Goal: Task Accomplishment & Management: Complete application form

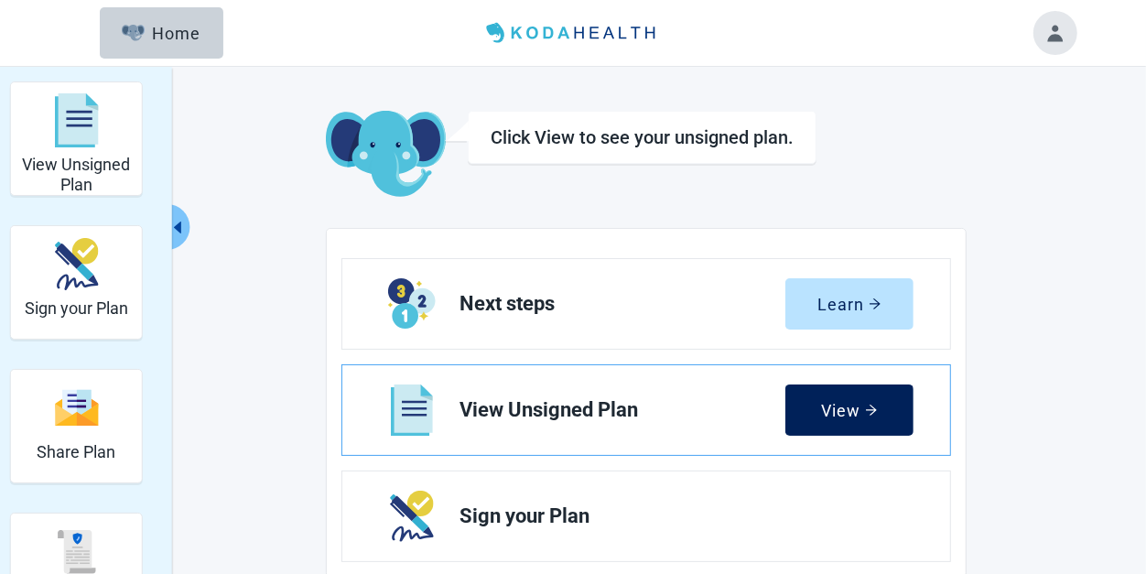
click at [865, 420] on button "View" at bounding box center [849, 409] width 128 height 51
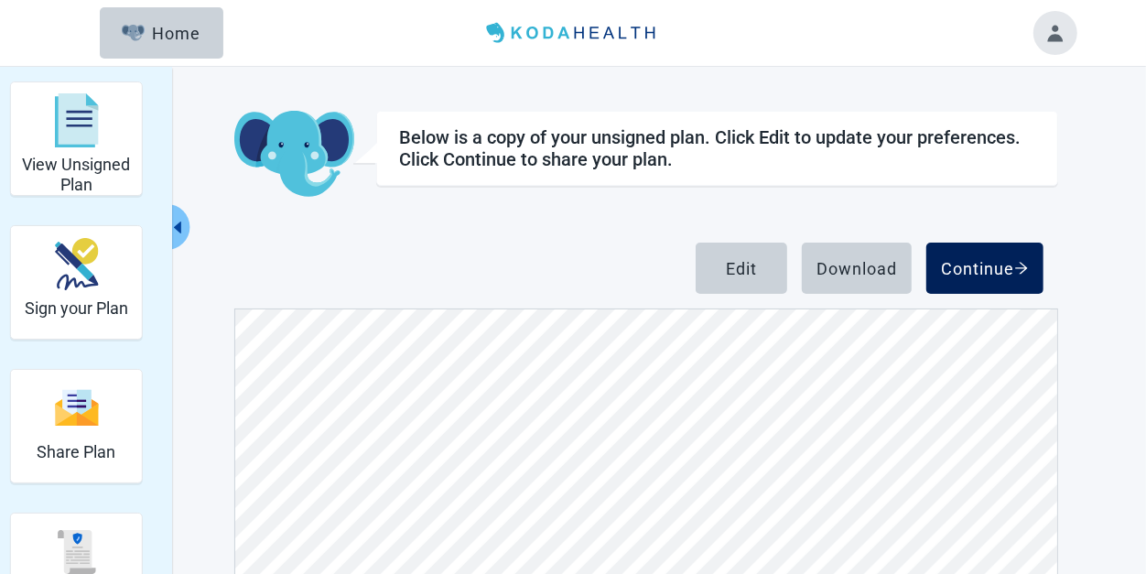
click at [998, 274] on div "Continue" at bounding box center [985, 268] width 88 height 18
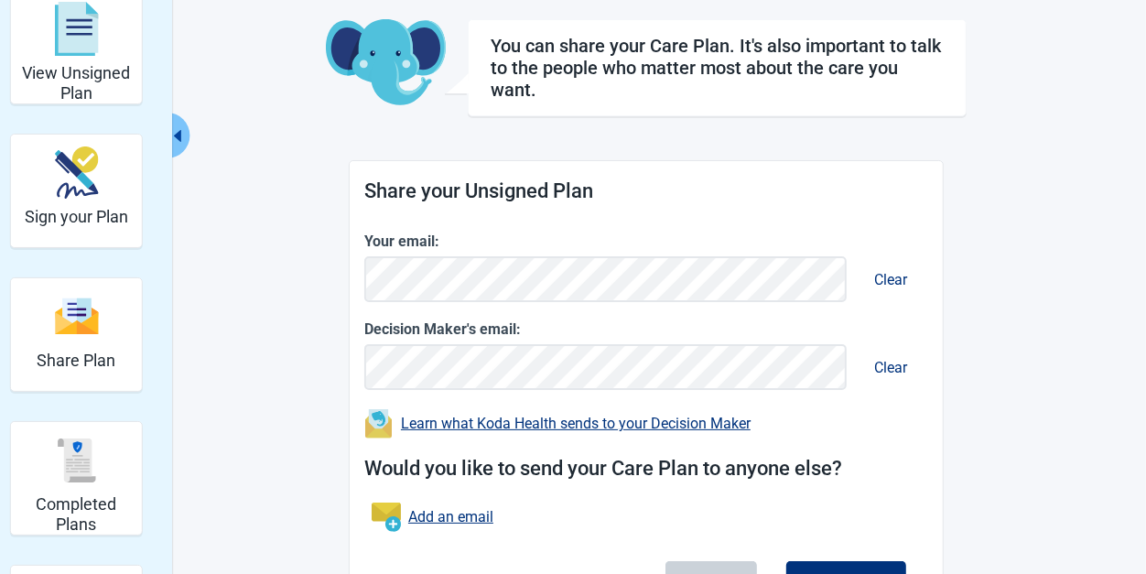
scroll to position [195, 0]
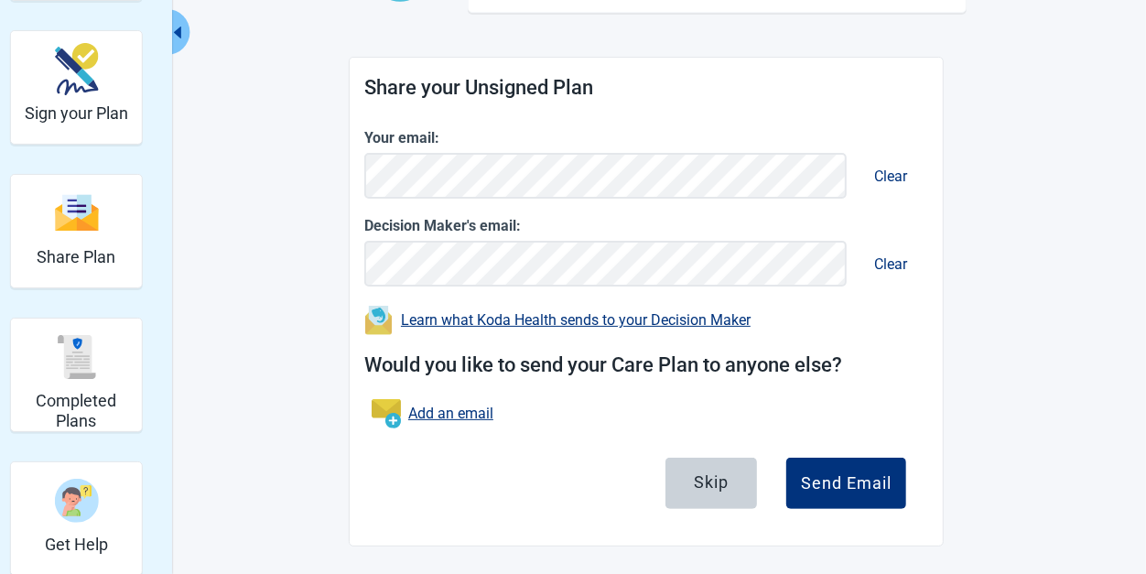
click at [179, 29] on icon "caret-left" at bounding box center [177, 33] width 7 height 12
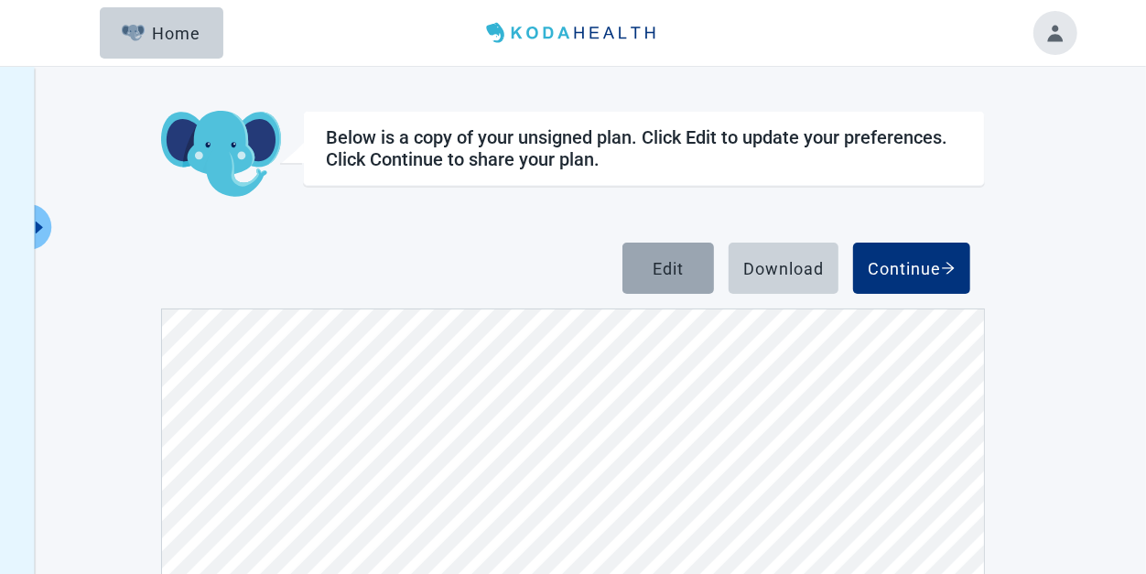
click at [668, 269] on div "Edit" at bounding box center [668, 268] width 31 height 18
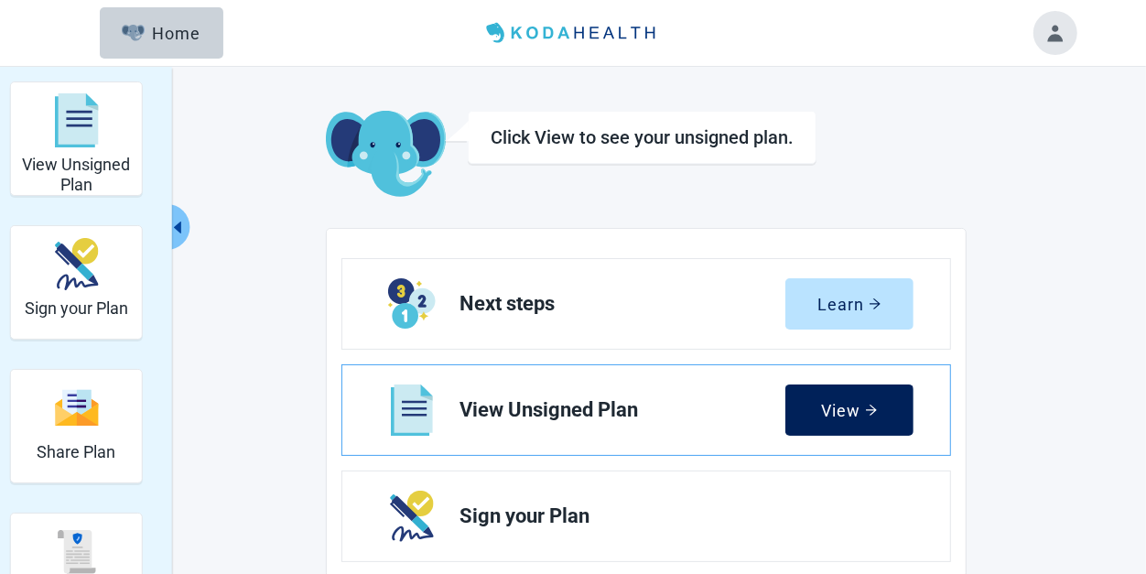
click at [868, 414] on icon "arrow-right" at bounding box center [871, 410] width 13 height 13
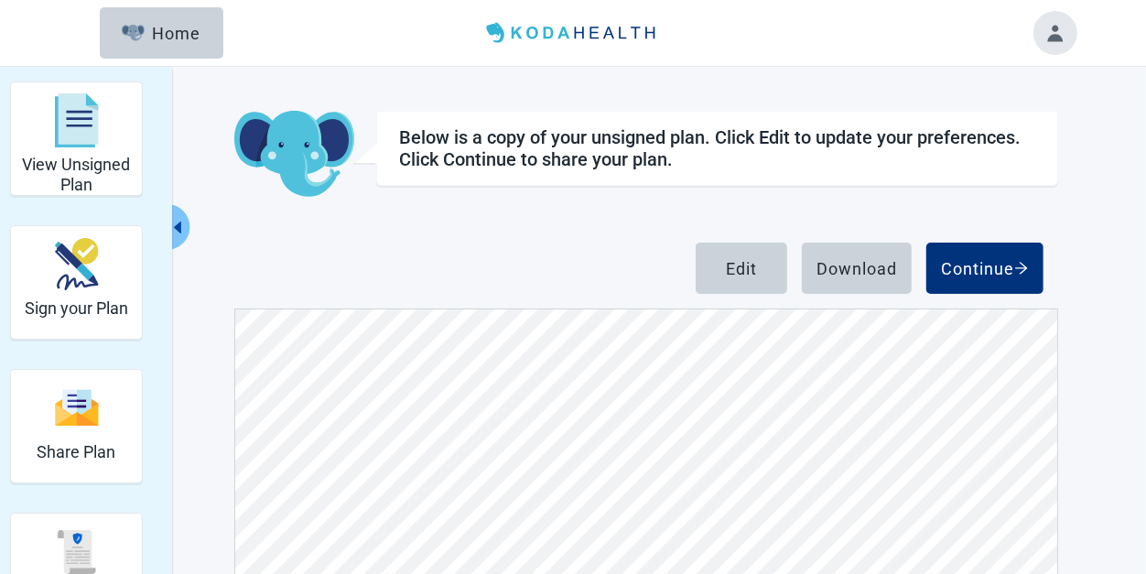
click at [928, 397] on div "Below is a copy of your unsigned plan. Click Edit to update your preferences. C…" at bounding box center [646, 440] width 824 height 659
click at [742, 274] on div "Edit" at bounding box center [741, 268] width 31 height 18
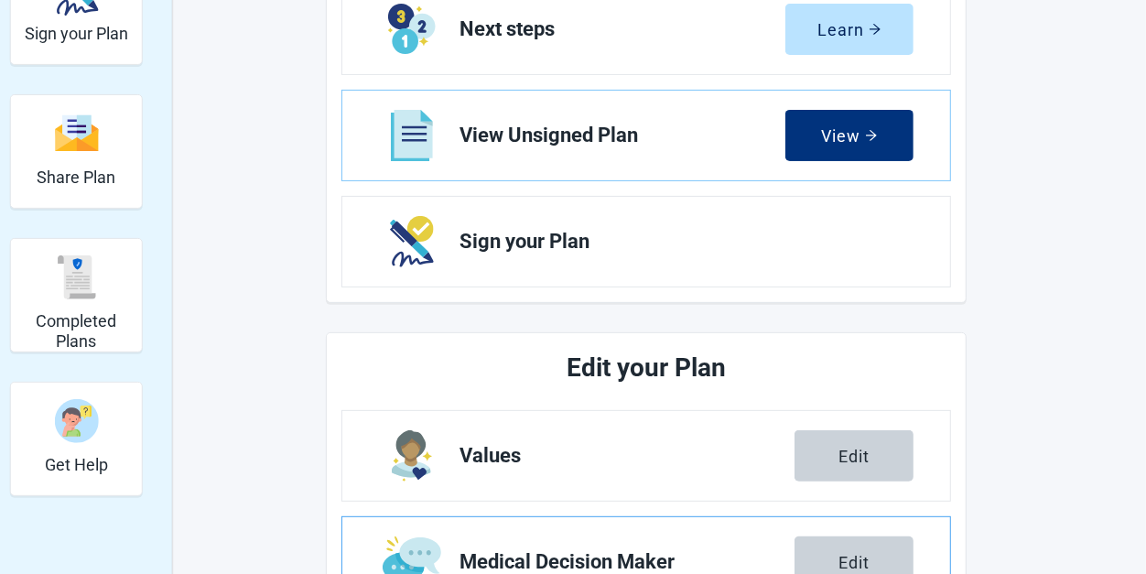
scroll to position [458, 0]
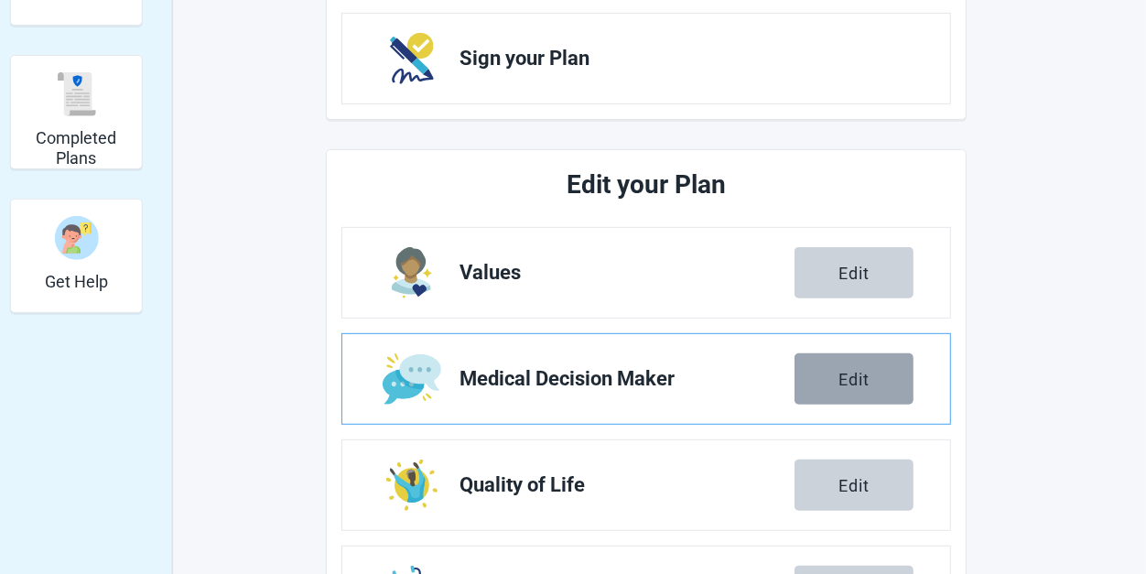
click at [858, 384] on div "Edit" at bounding box center [853, 379] width 31 height 18
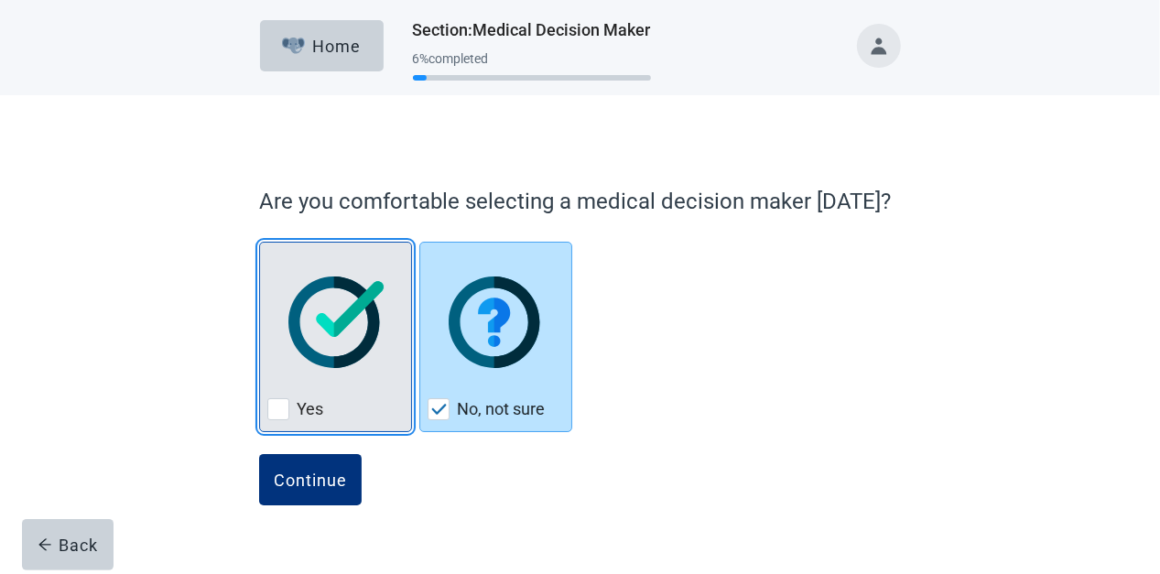
click at [296, 407] on div "Yes" at bounding box center [335, 408] width 136 height 29
click at [260, 243] on input "Yes" at bounding box center [259, 242] width 1 height 1
checkbox input "true"
checkbox input "false"
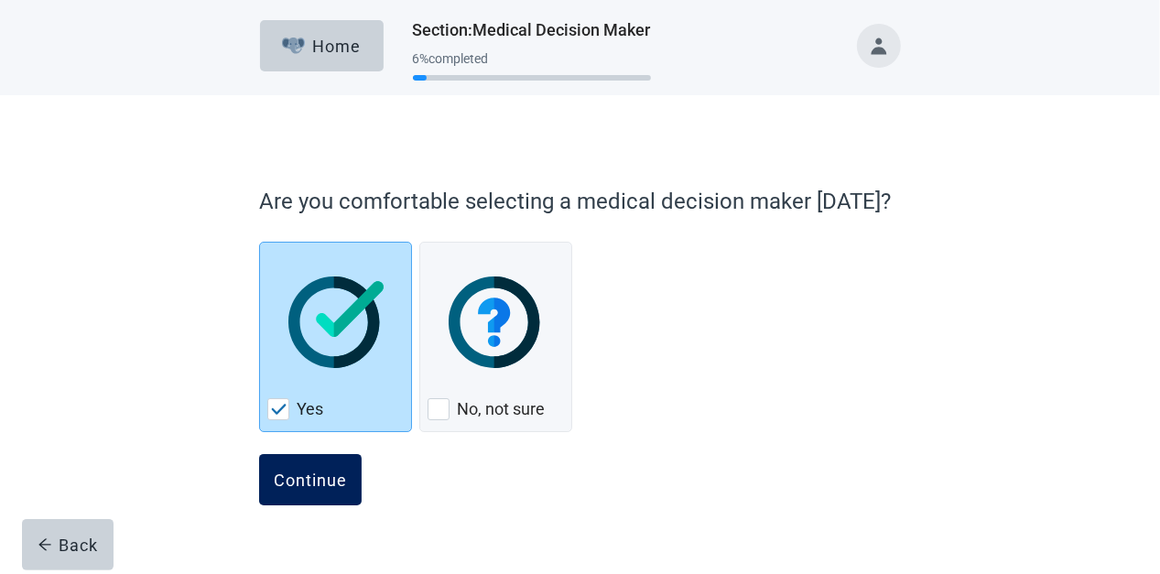
click at [309, 484] on div "Continue" at bounding box center [310, 479] width 73 height 18
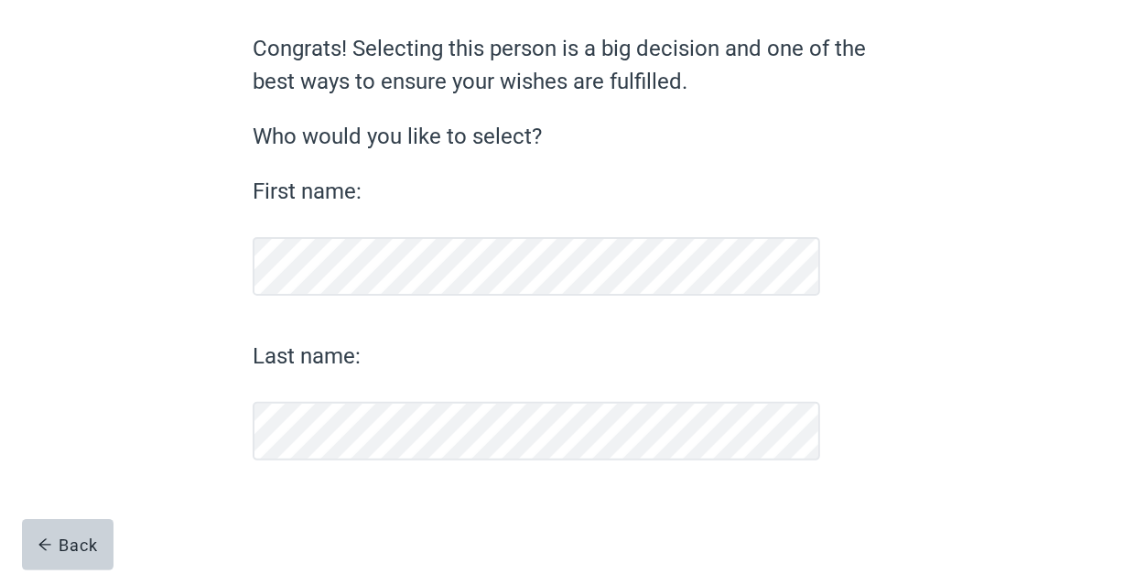
scroll to position [143, 0]
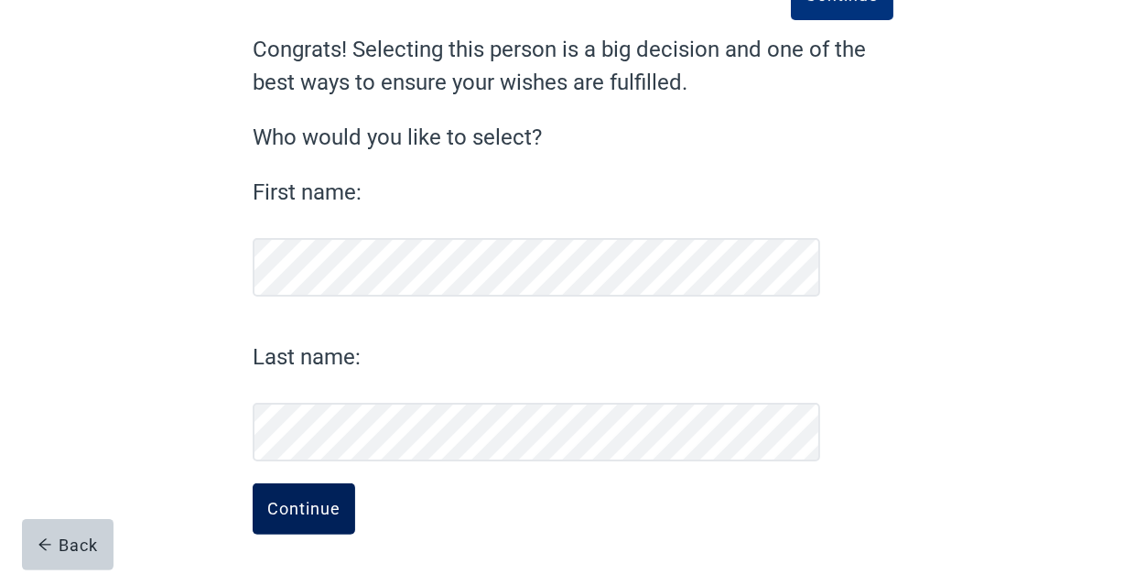
click at [326, 500] on div "Continue" at bounding box center [303, 509] width 73 height 18
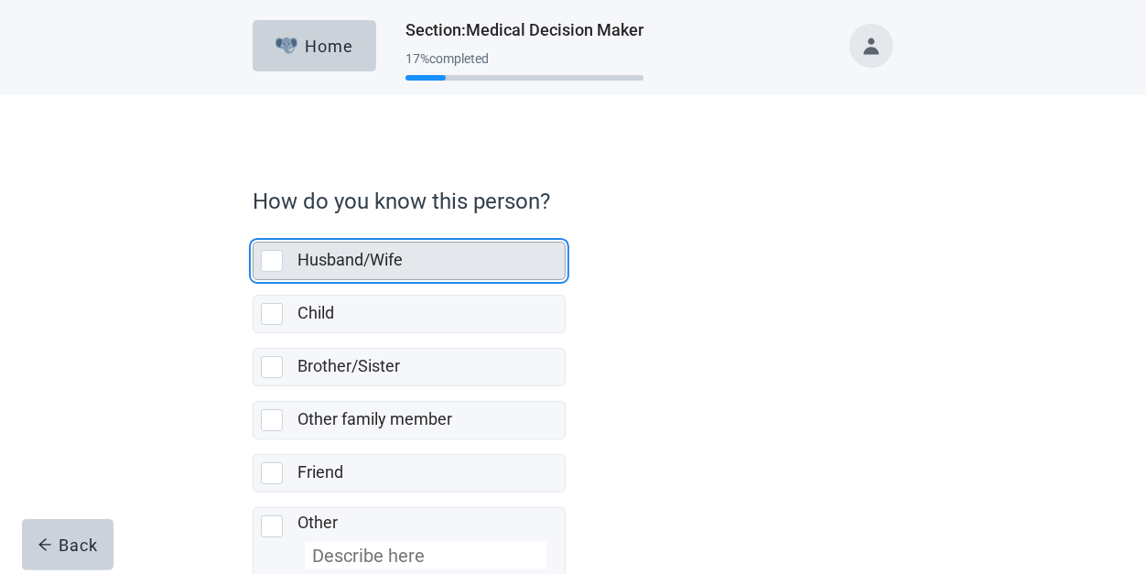
click at [265, 264] on div "Husband/Wife, checkbox, not selected" at bounding box center [272, 261] width 22 height 22
click at [254, 228] on input "Husband/Wife" at bounding box center [253, 227] width 1 height 1
checkbox input "true"
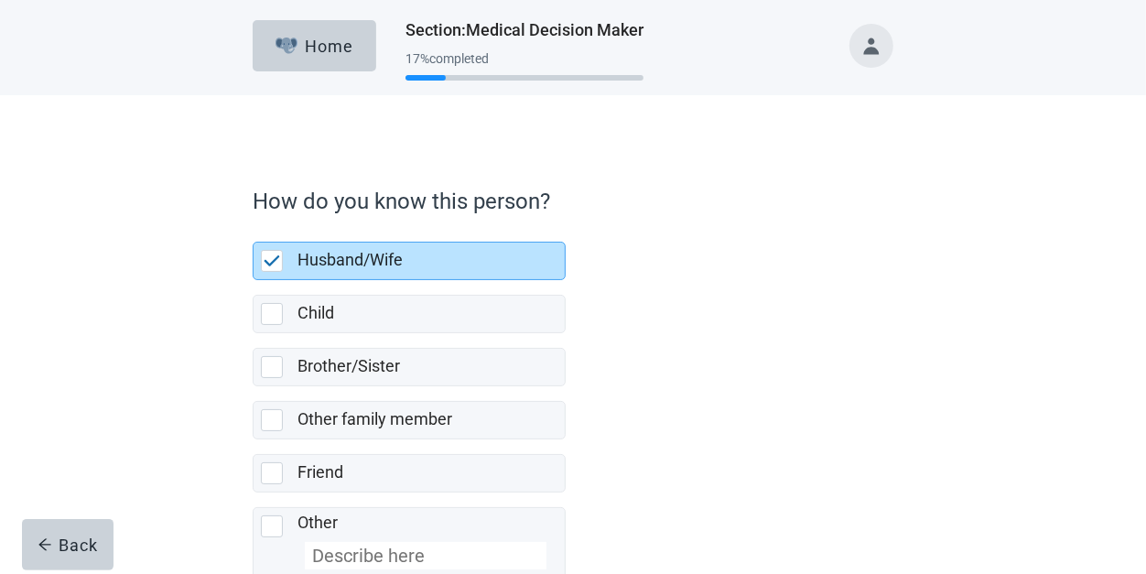
scroll to position [113, 0]
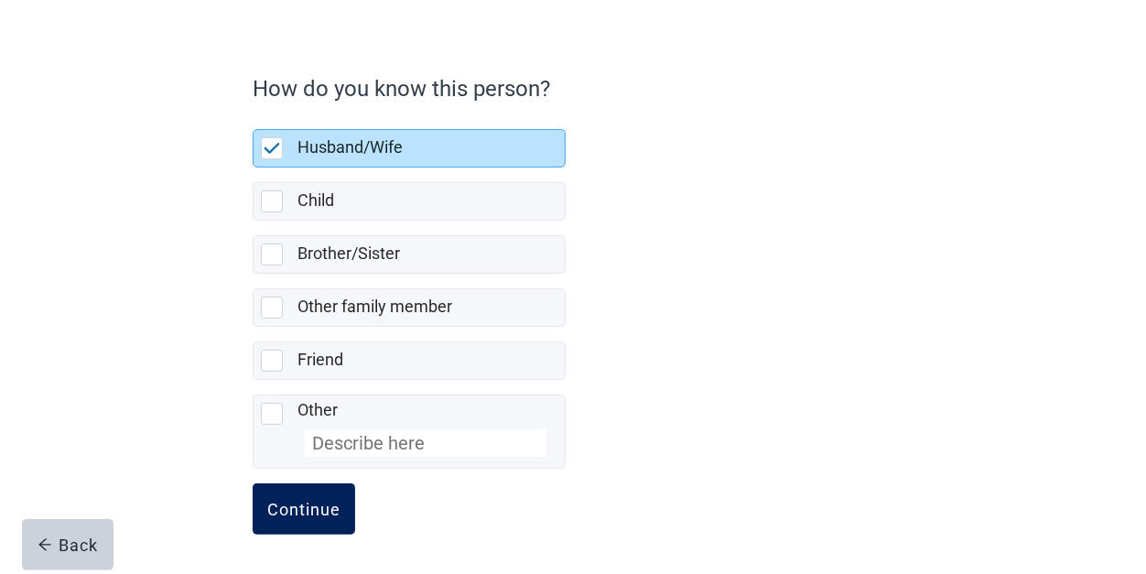
click at [309, 502] on div "Continue" at bounding box center [303, 509] width 73 height 18
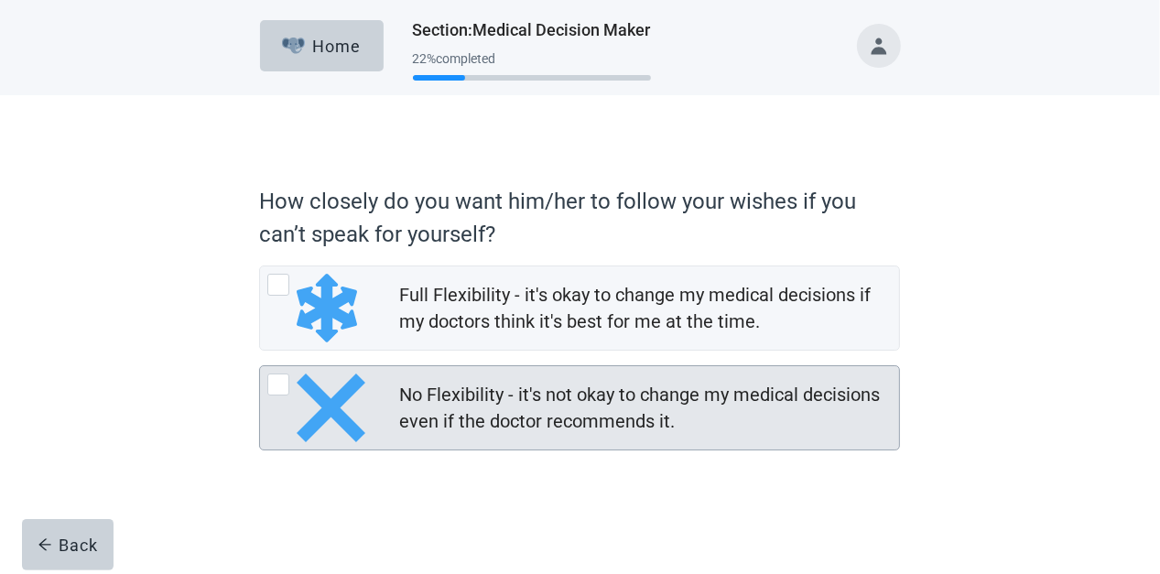
click at [277, 382] on div "No Flexibility - it's not okay to change my medical decisions even if the docto…" at bounding box center [278, 384] width 22 height 22
click at [260, 366] on input "No Flexibility - it's not okay to change my medical decisions even if the docto…" at bounding box center [259, 365] width 1 height 1
radio input "true"
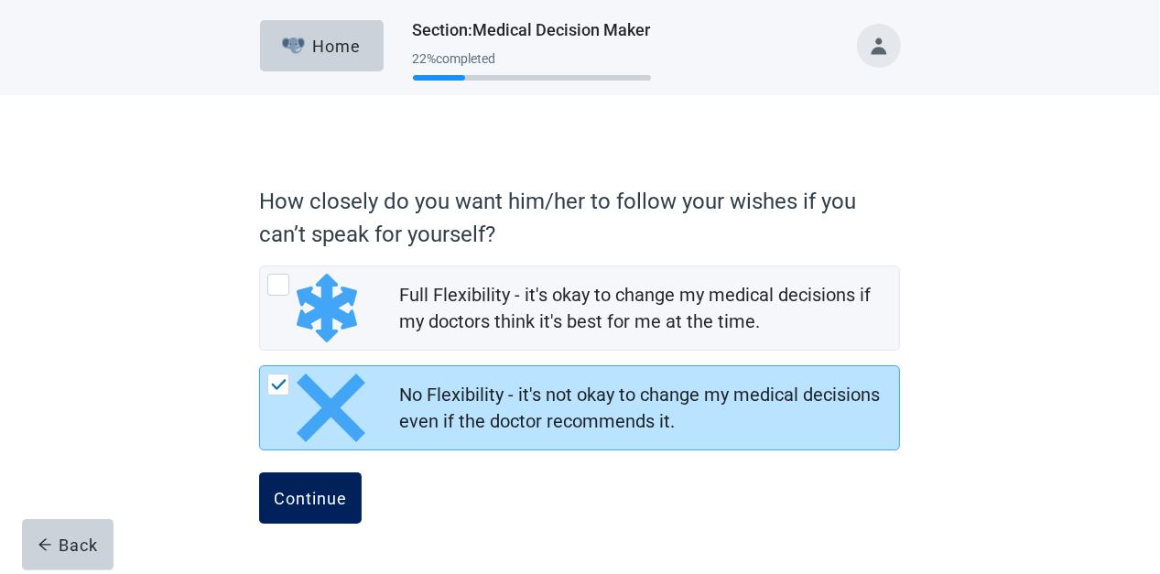
click at [317, 493] on div "Continue" at bounding box center [310, 498] width 73 height 18
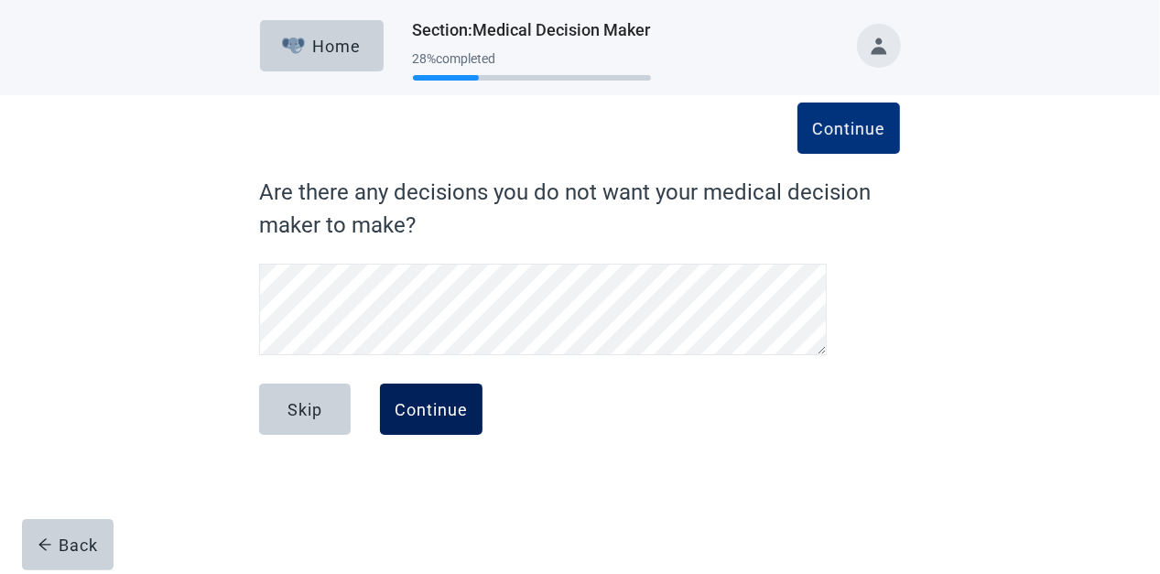
click at [444, 415] on div "Continue" at bounding box center [430, 409] width 73 height 18
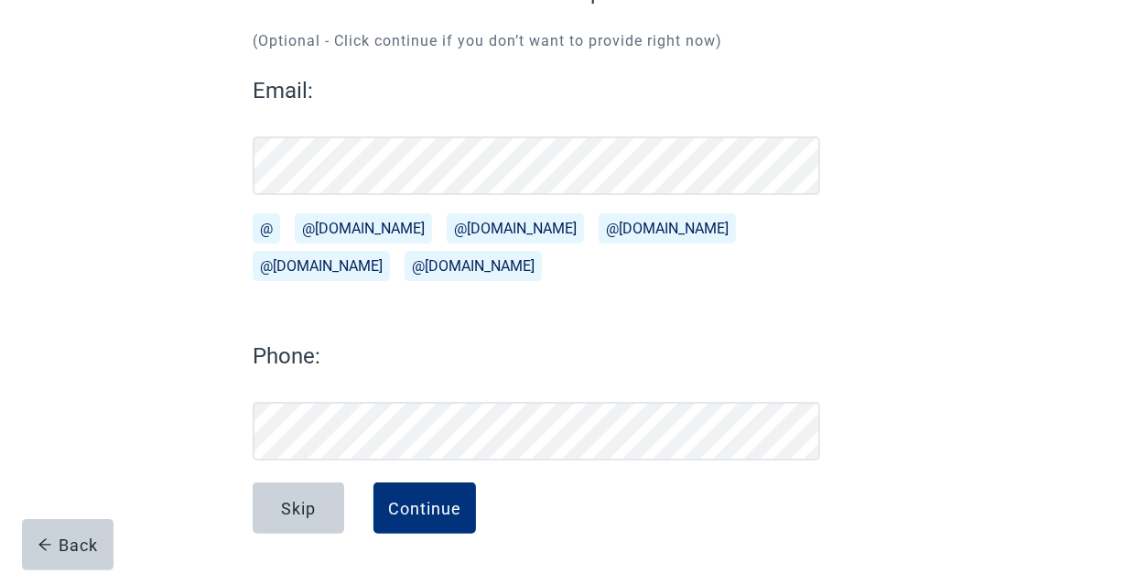
scroll to position [200, 0]
click at [417, 503] on div "Continue" at bounding box center [424, 508] width 73 height 18
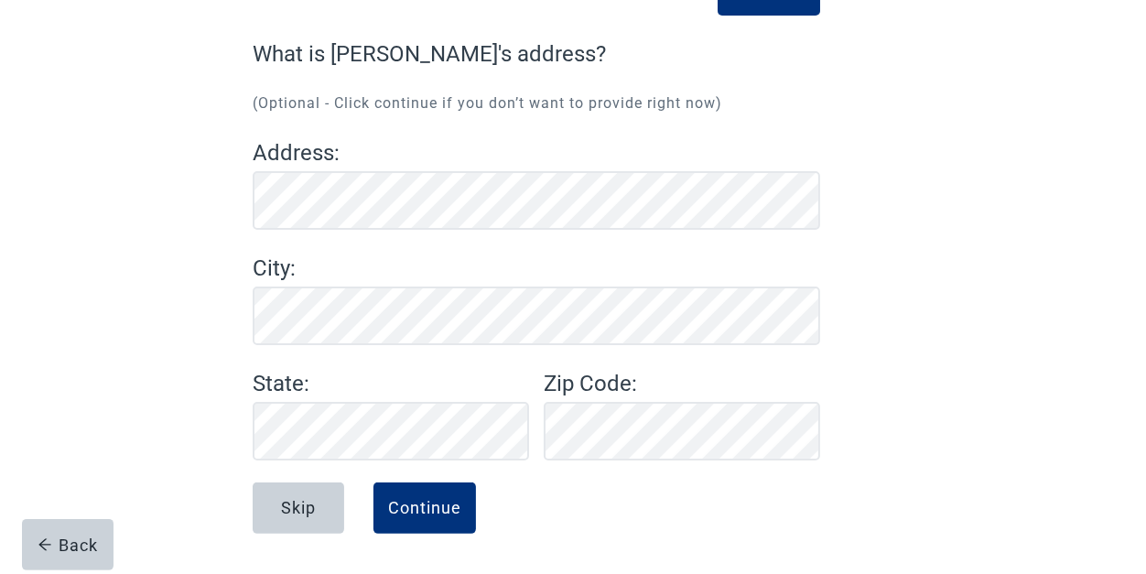
scroll to position [137, 0]
click at [446, 491] on button "Continue" at bounding box center [424, 508] width 102 height 51
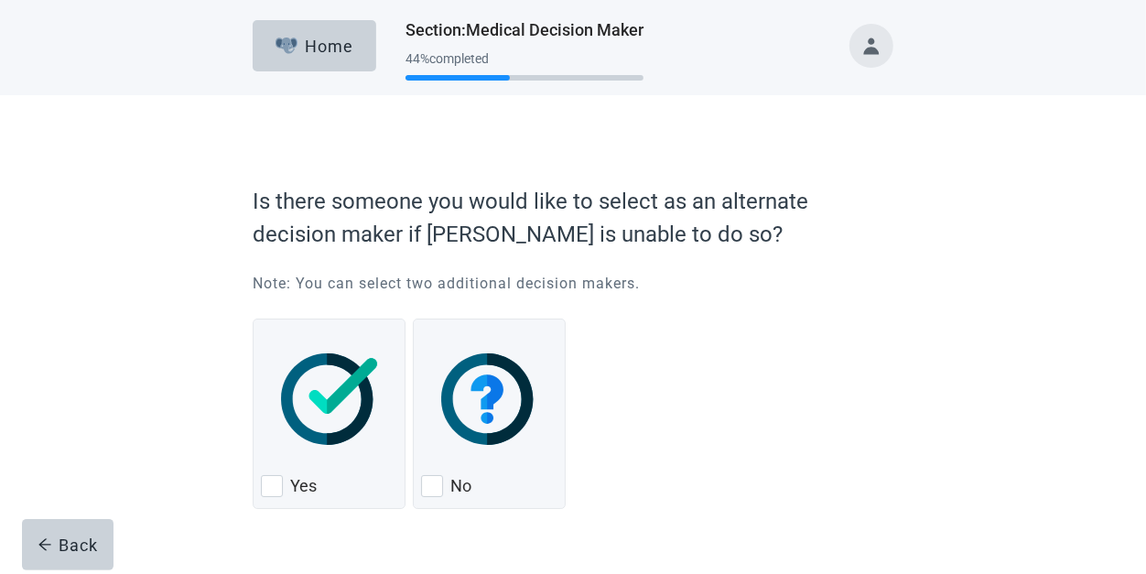
scroll to position [48, 0]
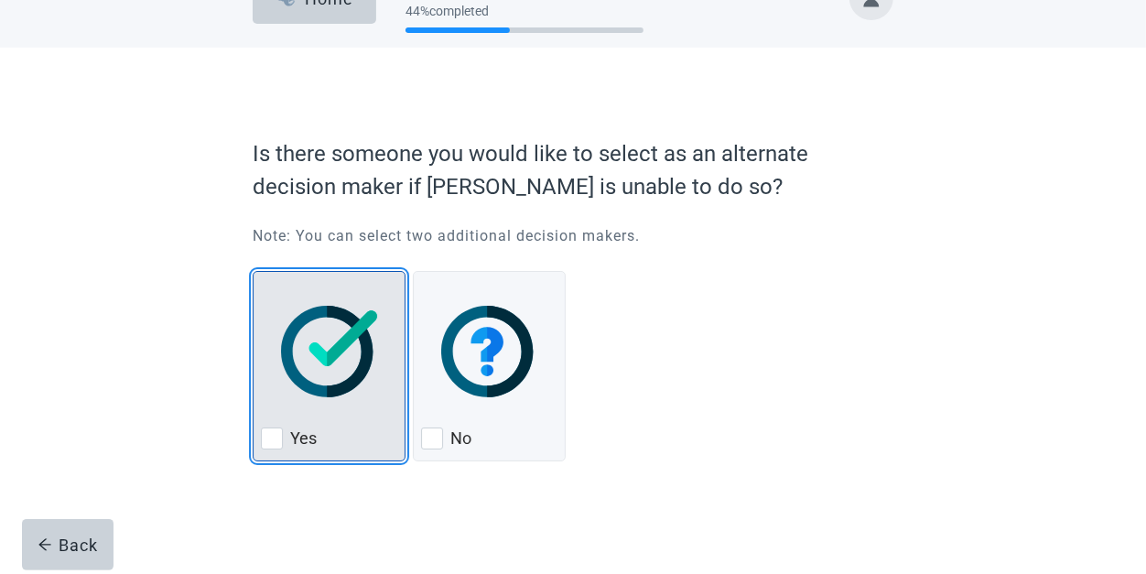
click at [272, 438] on div "Yes, checkbox, not checked" at bounding box center [272, 438] width 22 height 22
click at [254, 272] on input "Yes" at bounding box center [253, 271] width 1 height 1
checkbox input "true"
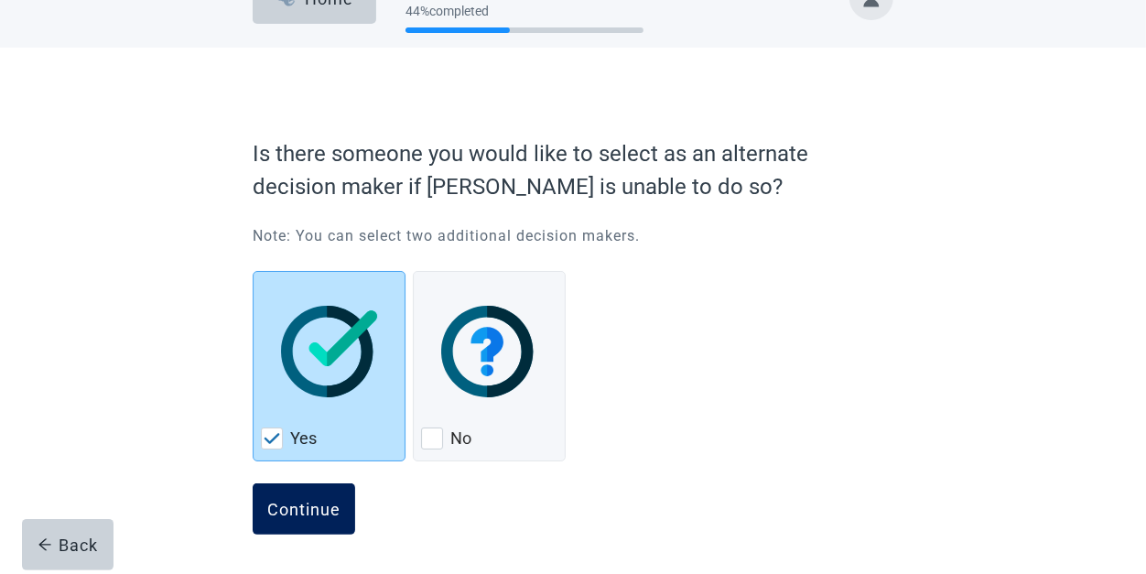
click at [290, 505] on div "Continue" at bounding box center [303, 509] width 73 height 18
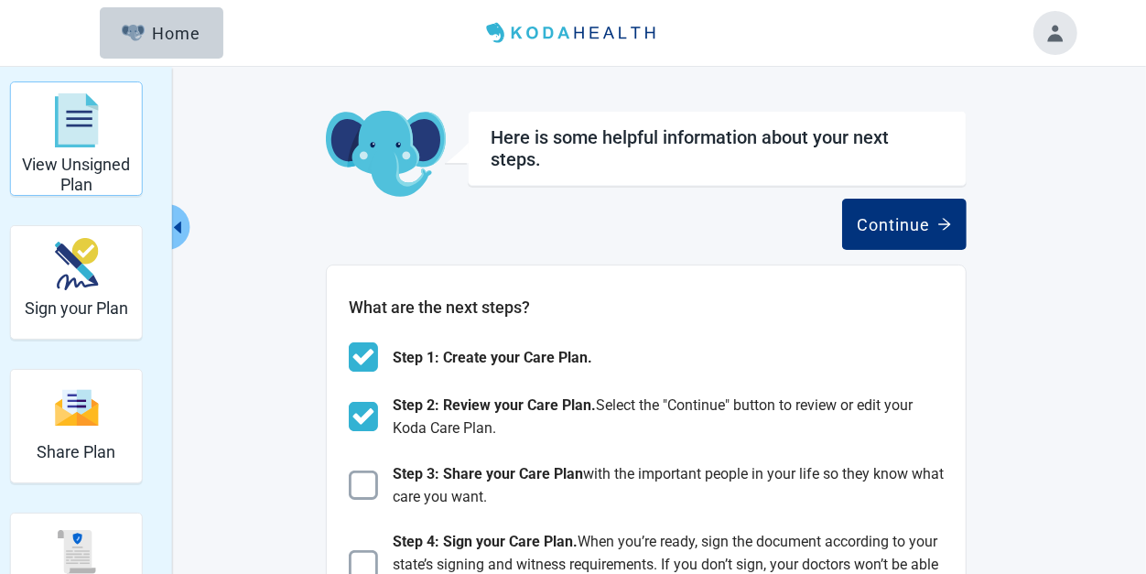
click at [96, 167] on h2 "View Unsigned Plan" at bounding box center [76, 174] width 116 height 39
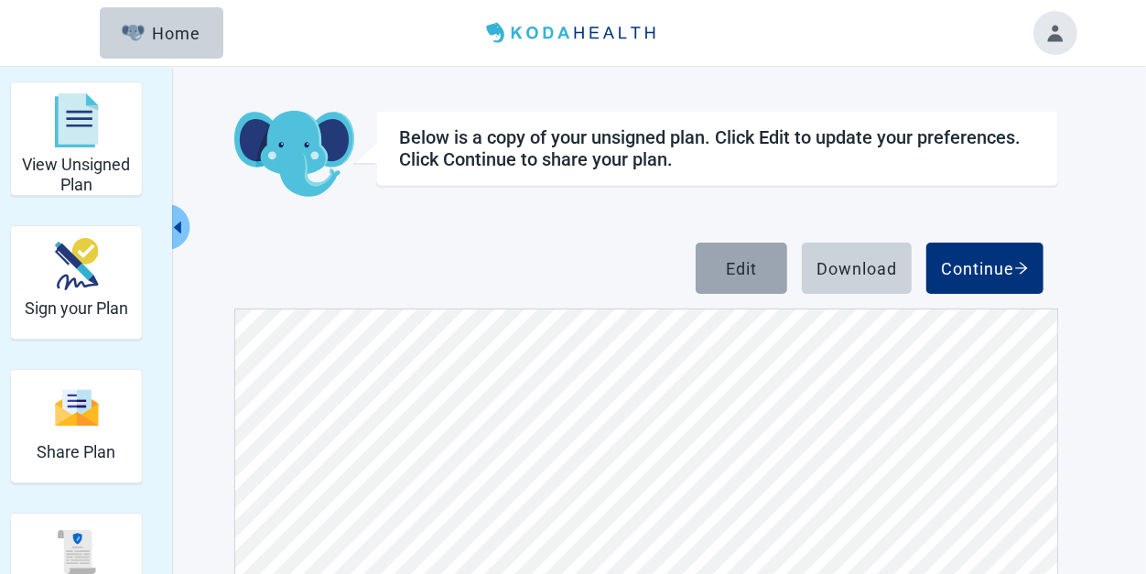
click at [735, 279] on button "Edit" at bounding box center [742, 268] width 92 height 51
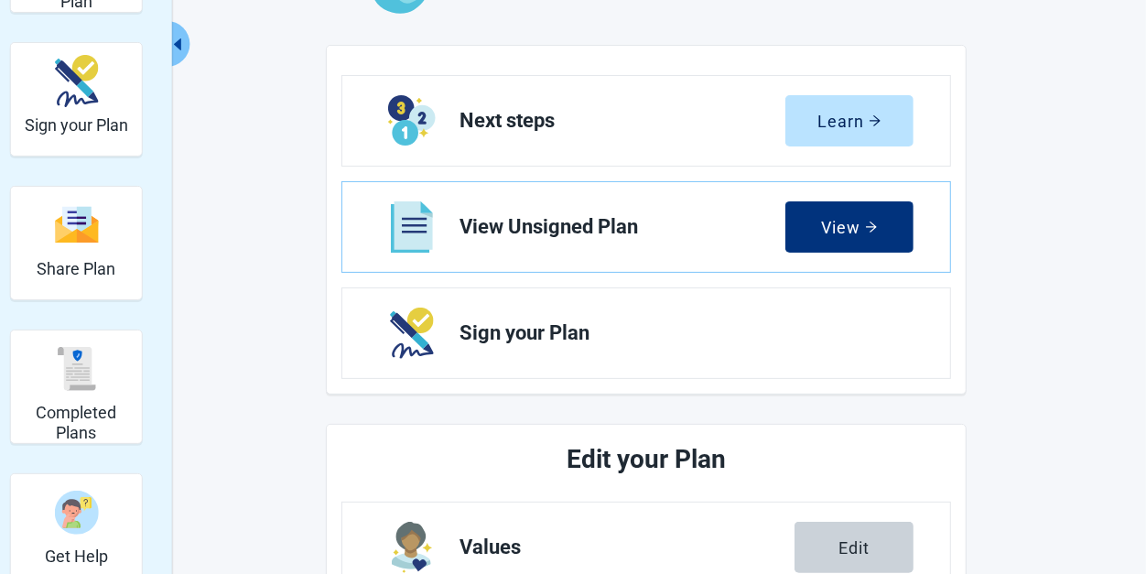
scroll to position [458, 0]
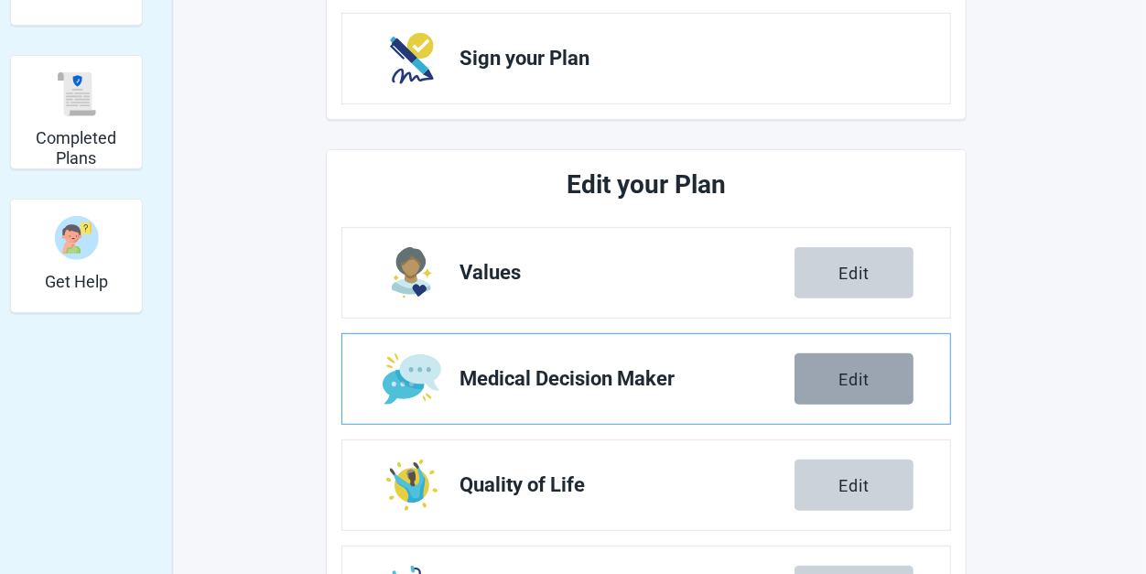
click at [822, 379] on button "Edit" at bounding box center [853, 378] width 119 height 51
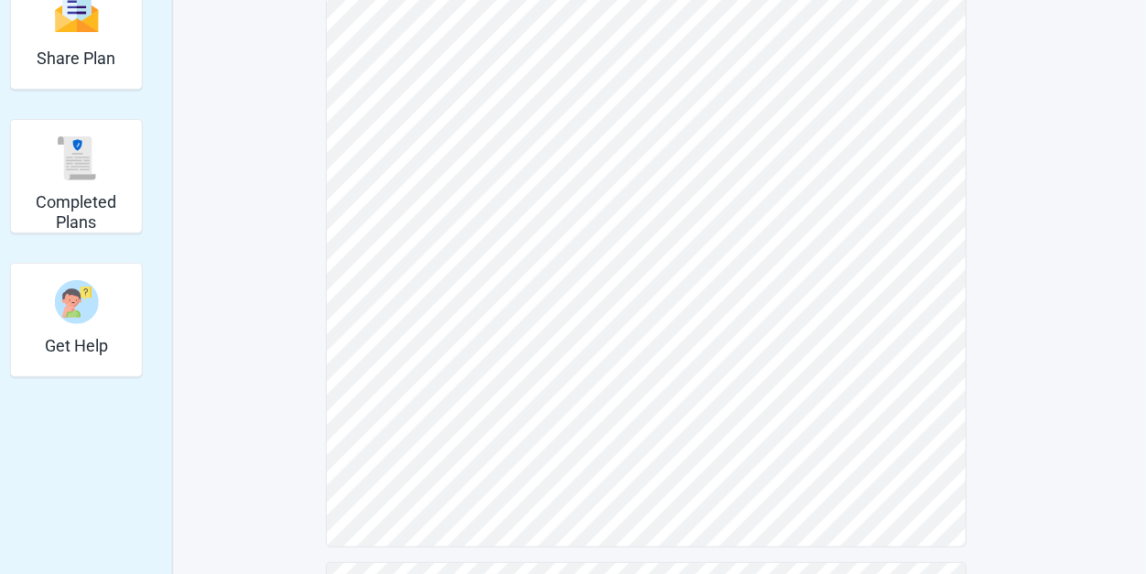
scroll to position [302, 0]
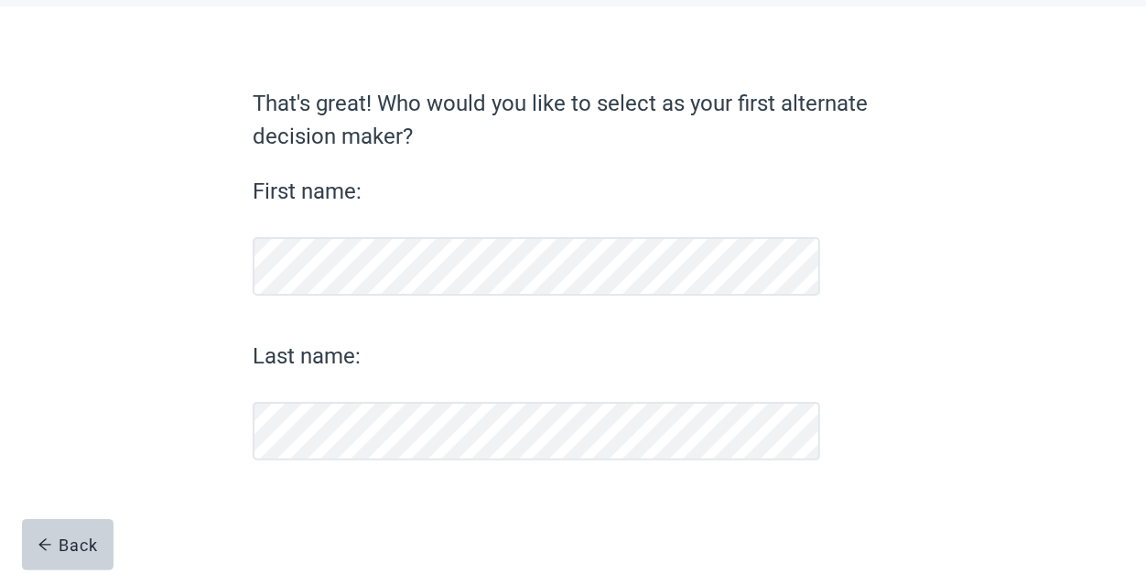
scroll to position [88, 0]
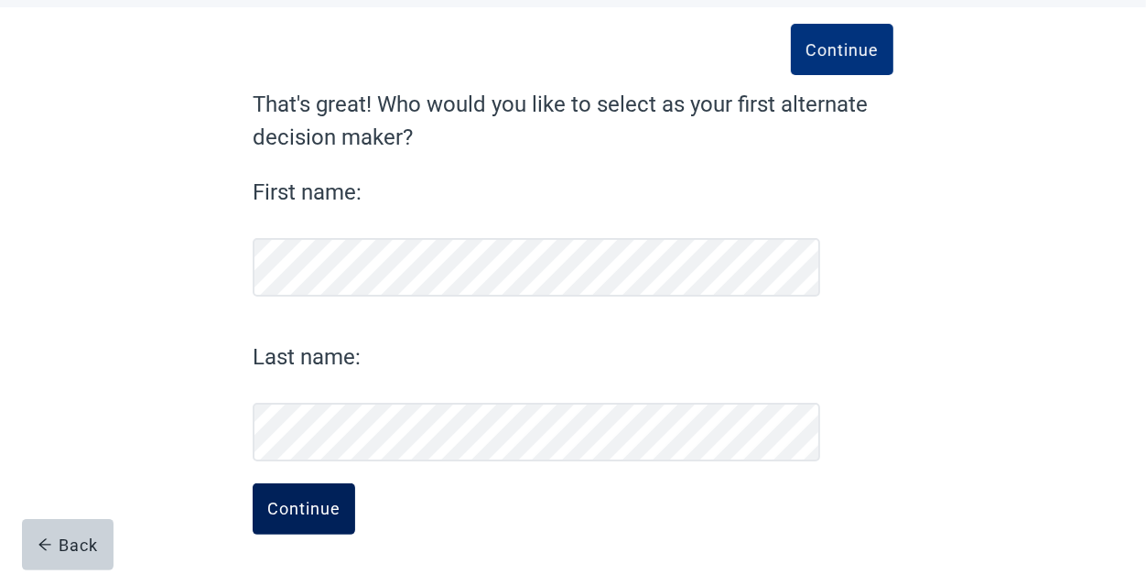
click at [297, 501] on div "Continue" at bounding box center [303, 509] width 73 height 18
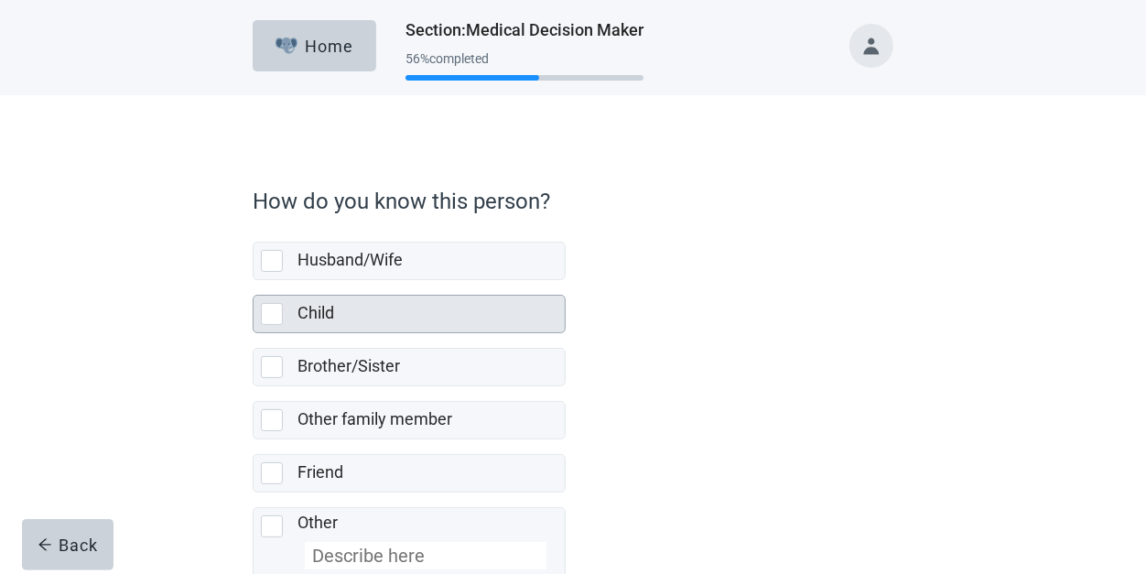
click at [394, 318] on div "Child" at bounding box center [425, 313] width 256 height 23
click at [254, 281] on input "Child" at bounding box center [253, 280] width 1 height 1
checkbox input "true"
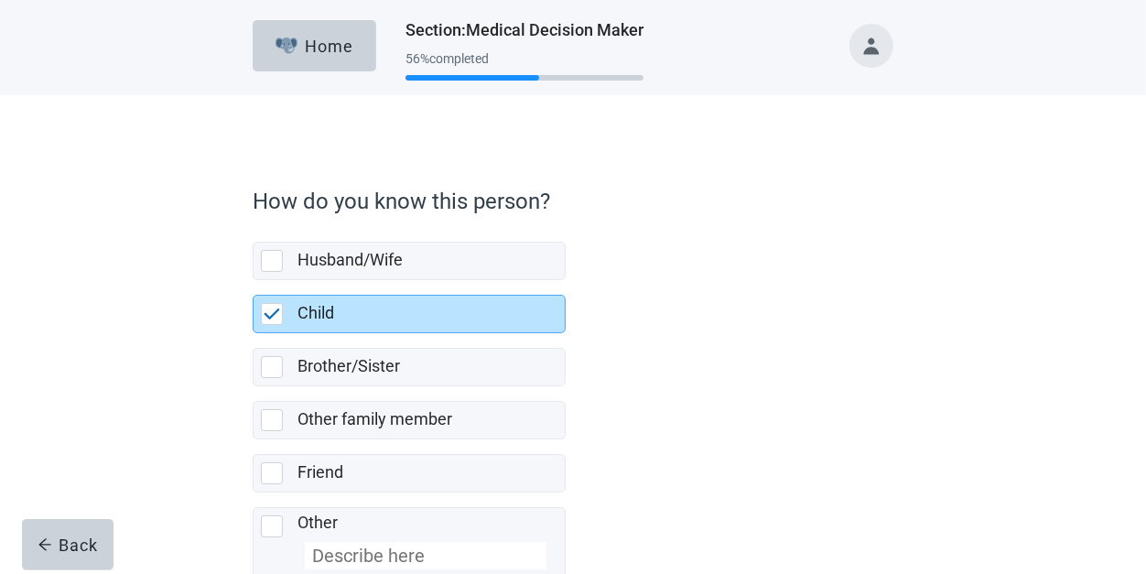
scroll to position [113, 0]
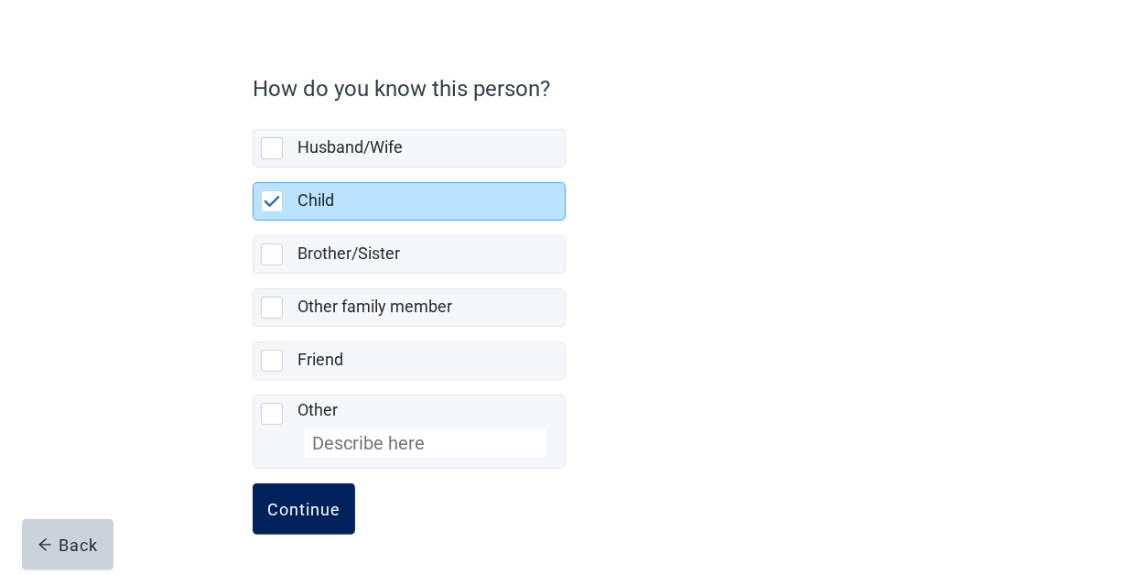
click at [323, 502] on div "Continue" at bounding box center [303, 509] width 73 height 18
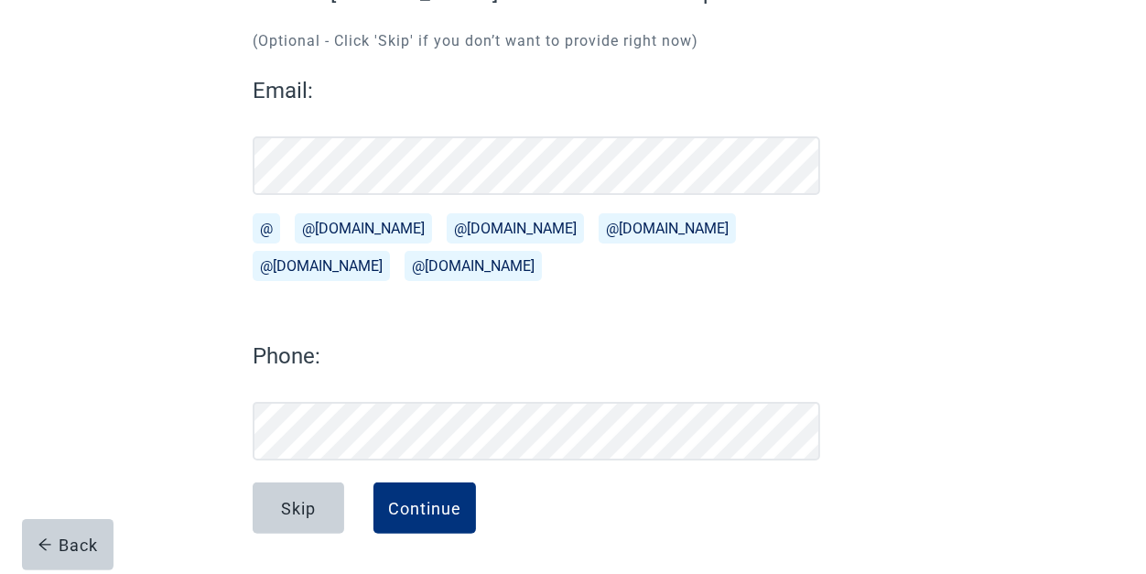
scroll to position [200, 0]
click at [398, 513] on div "Continue" at bounding box center [424, 508] width 73 height 18
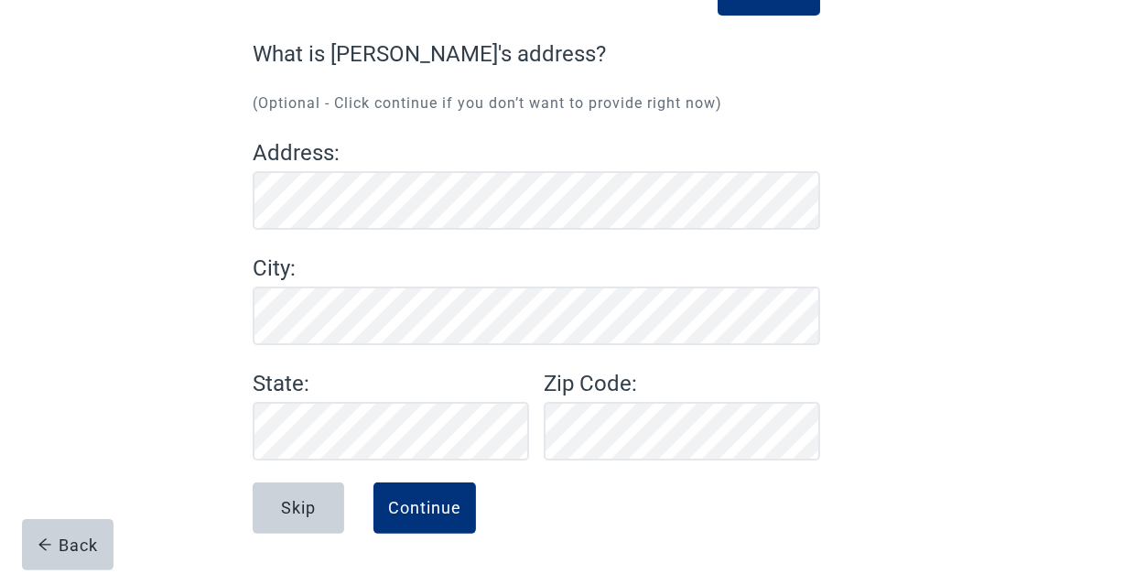
scroll to position [137, 0]
click at [437, 513] on div "Continue" at bounding box center [424, 509] width 73 height 18
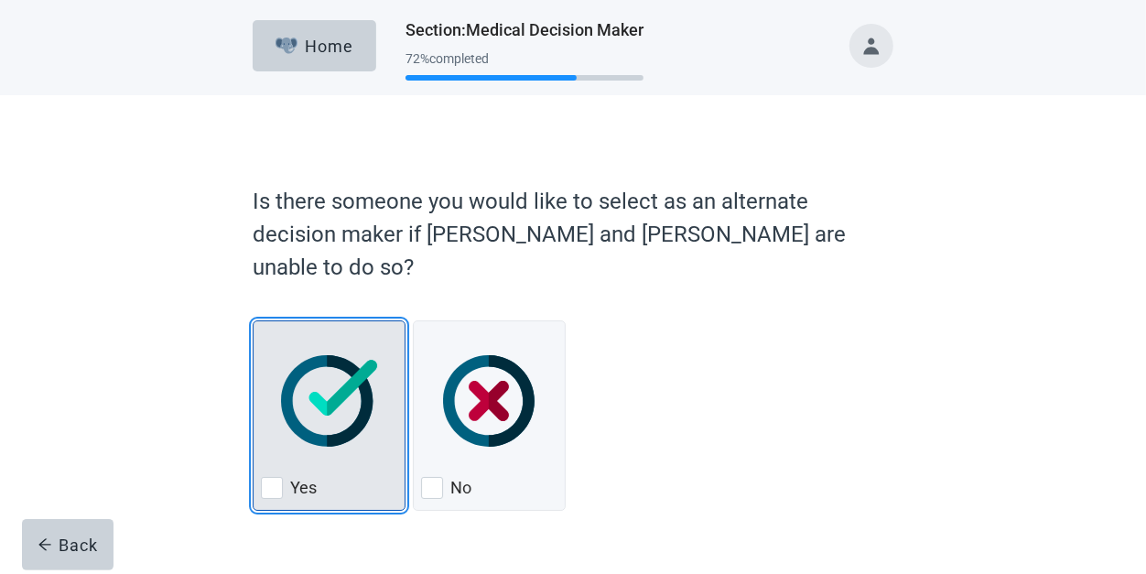
click at [324, 394] on img "Yes, checkbox, not checked" at bounding box center [329, 401] width 96 height 92
click at [254, 321] on input "Yes" at bounding box center [253, 320] width 1 height 1
checkbox input "true"
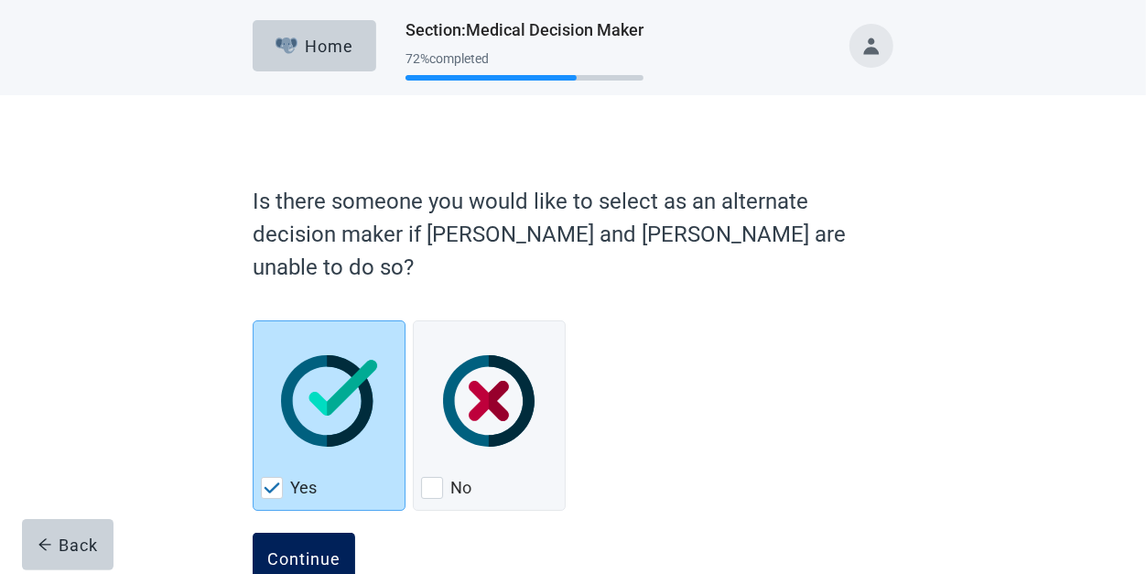
click at [310, 549] on div "Continue" at bounding box center [303, 558] width 73 height 18
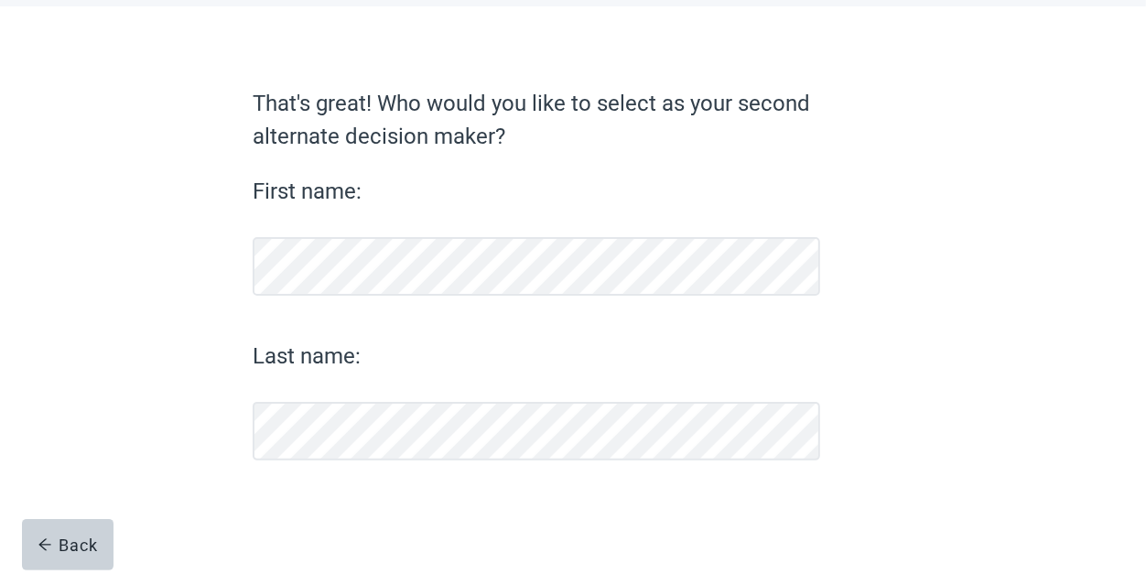
scroll to position [88, 0]
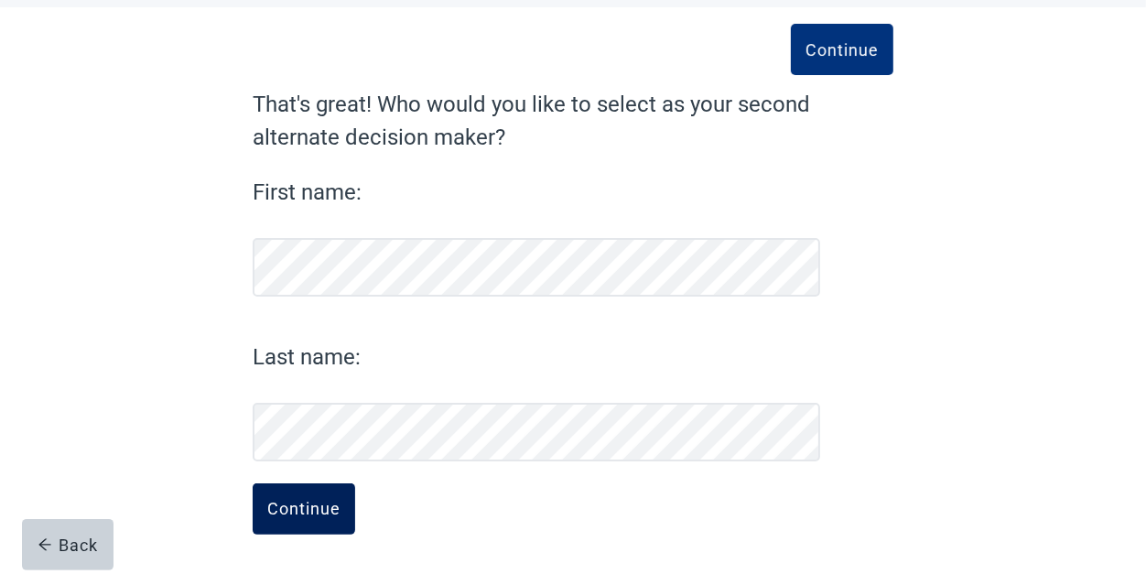
click at [329, 491] on button "Continue" at bounding box center [304, 508] width 102 height 51
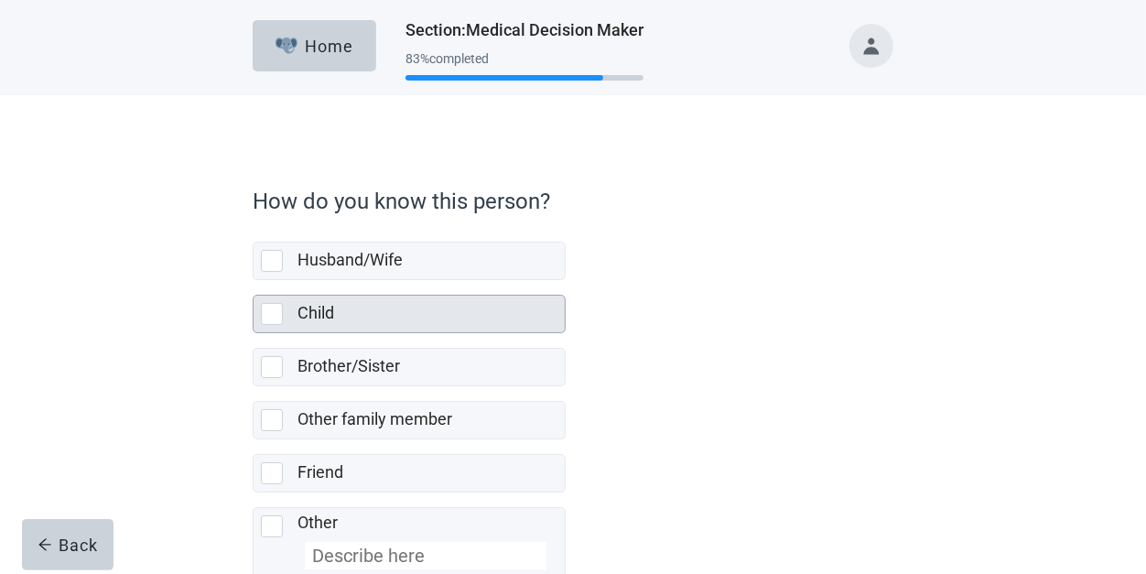
click at [275, 317] on div "Child, checkbox, not selected" at bounding box center [272, 314] width 22 height 22
click at [254, 281] on input "Child" at bounding box center [253, 280] width 1 height 1
checkbox input "true"
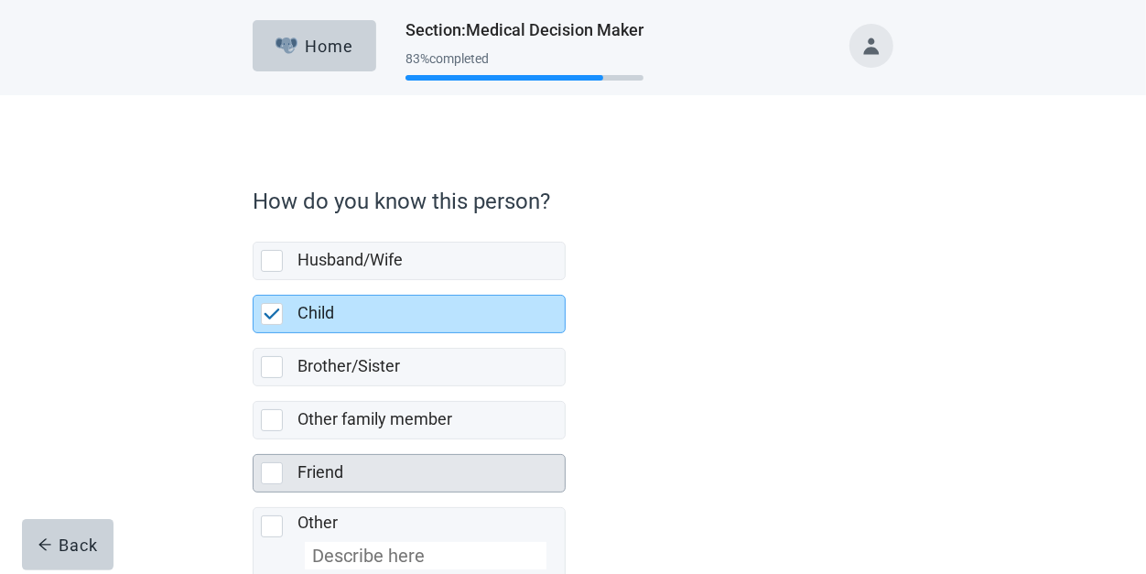
scroll to position [113, 0]
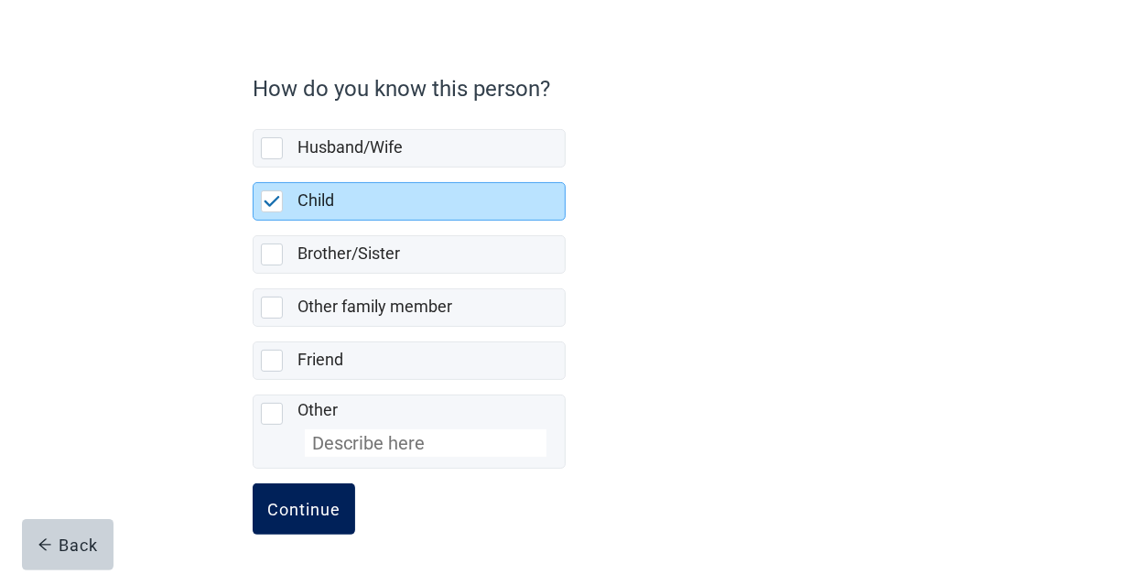
click at [307, 512] on div "Continue" at bounding box center [303, 509] width 73 height 18
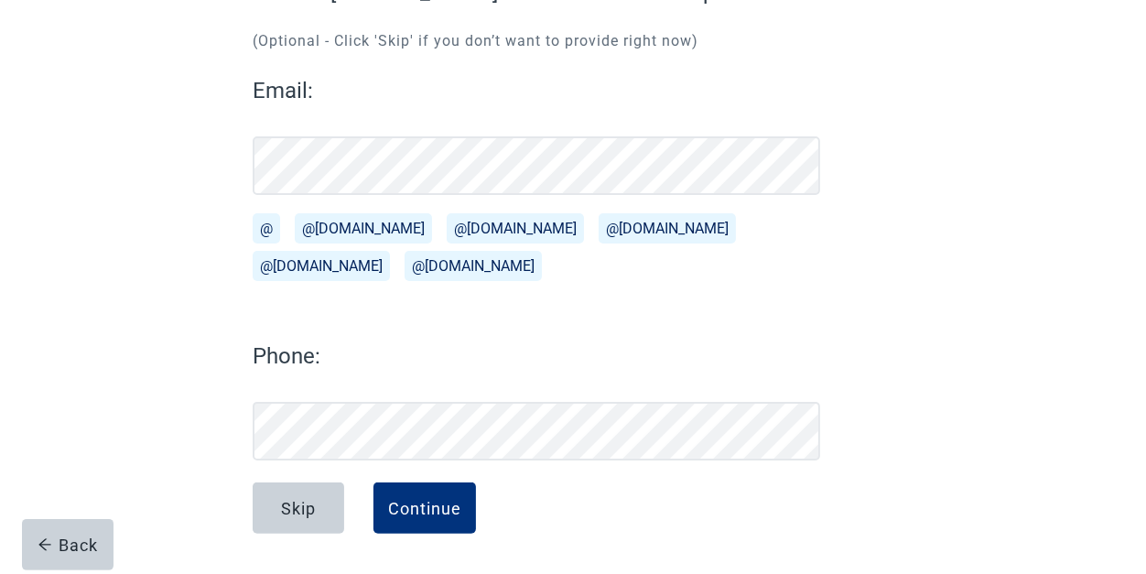
scroll to position [200, 0]
click at [417, 509] on div "Continue" at bounding box center [424, 508] width 73 height 18
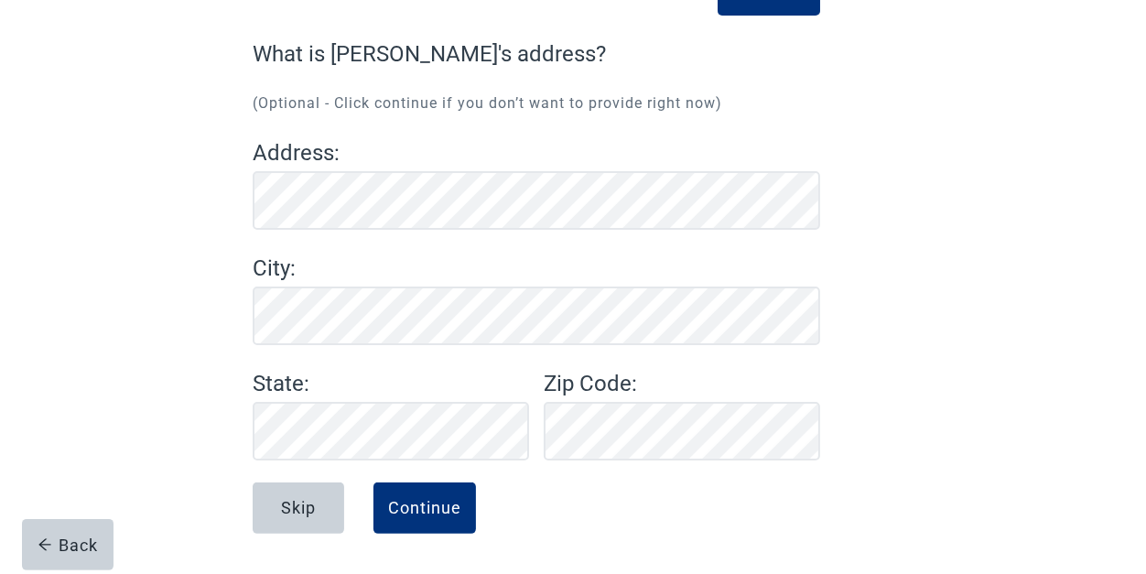
scroll to position [137, 0]
click at [426, 506] on div "Continue" at bounding box center [424, 509] width 73 height 18
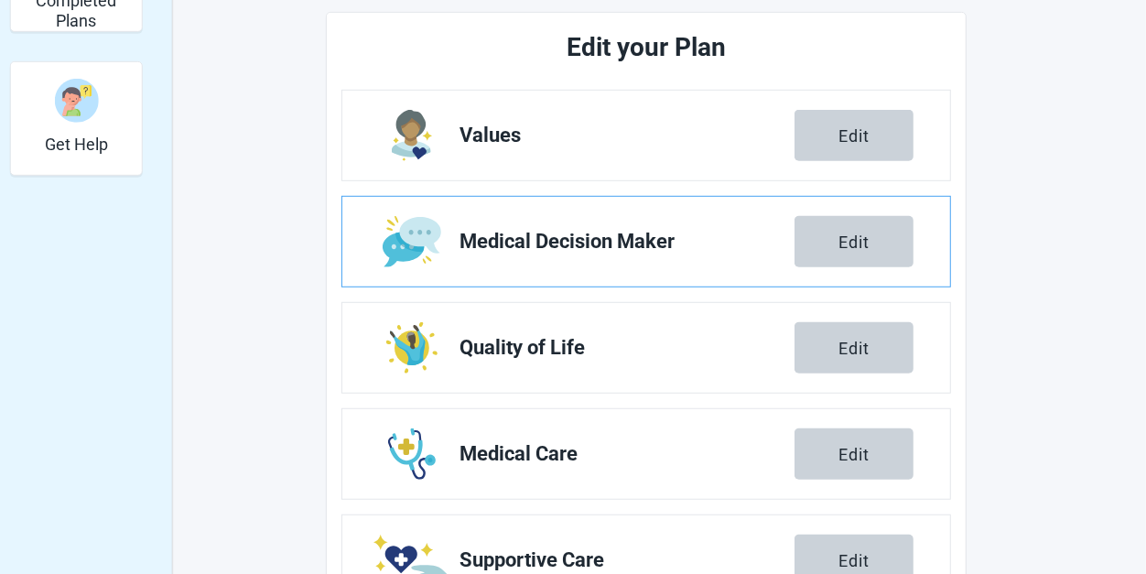
scroll to position [777, 0]
